Goal: Find specific page/section: Find specific page/section

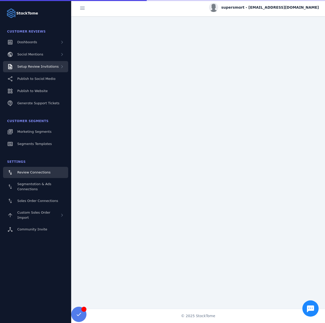
click at [47, 67] on span "Setup Review Invitations" at bounding box center [37, 67] width 41 height 4
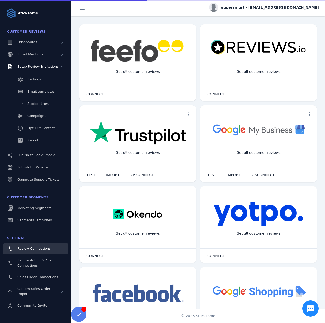
click at [43, 134] on div "Settings Email templates Subject lines Campaigns Opt-Out Contact Report" at bounding box center [35, 110] width 71 height 76
click at [41, 139] on link "Report" at bounding box center [35, 140] width 65 height 11
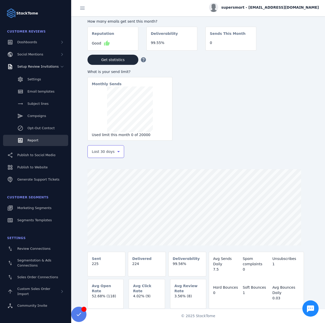
click at [109, 154] on span "Last 30 days" at bounding box center [103, 151] width 23 height 6
click at [98, 188] on mat-option "Last 7 days" at bounding box center [105, 192] width 37 height 12
click at [263, 9] on span "supersmart - [EMAIL_ADDRESS][DOMAIN_NAME]" at bounding box center [270, 7] width 98 height 5
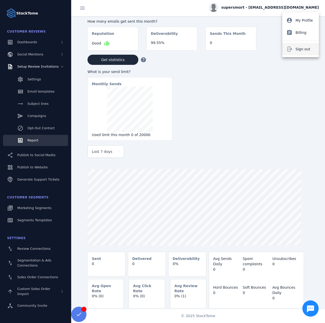
click at [299, 53] on button "Sign out" at bounding box center [300, 49] width 37 height 12
